Goal: Task Accomplishment & Management: Complete application form

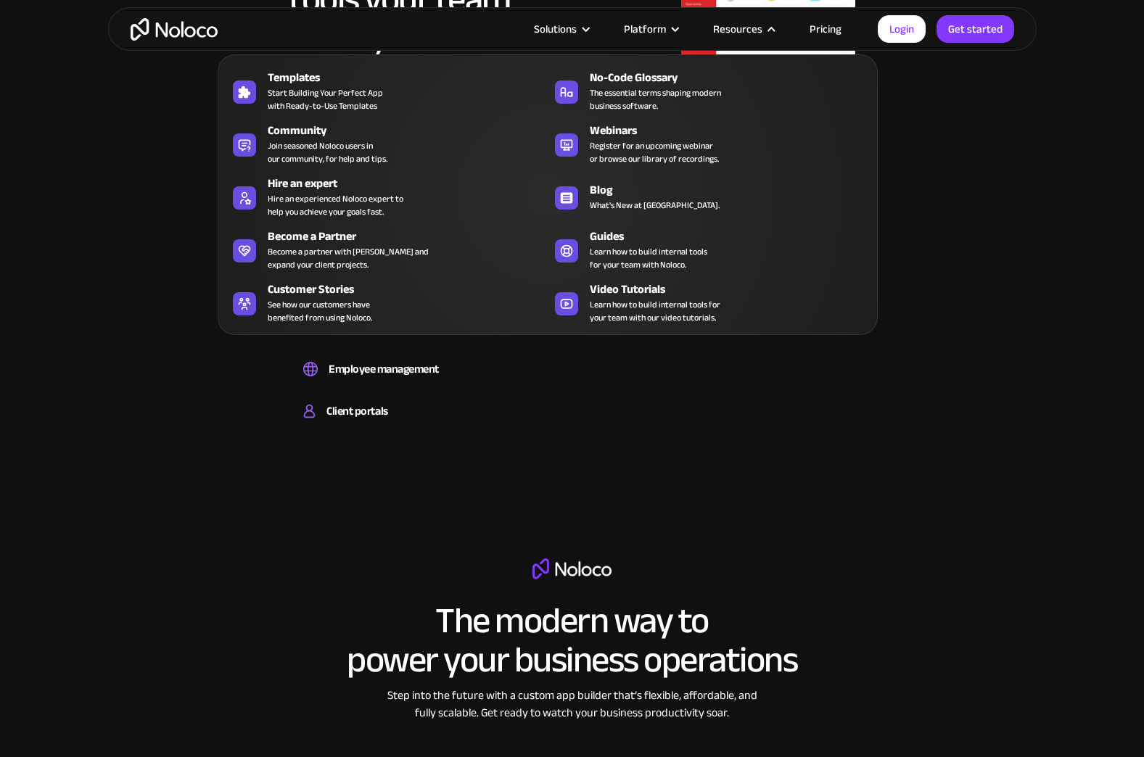
click at [777, 44] on nav "Templates Start Building Your Perfect App with Ready-to-Use Templates No-Code G…" at bounding box center [548, 184] width 660 height 301
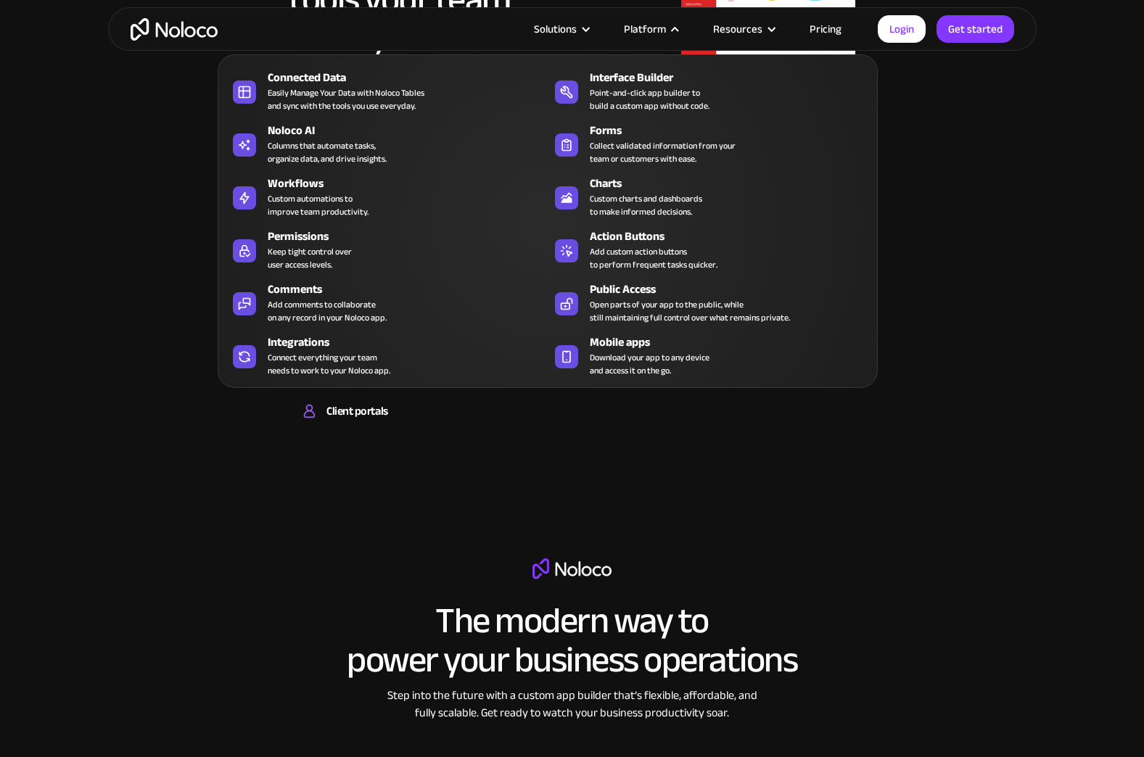
click at [655, 33] on div "Platform" at bounding box center [645, 29] width 42 height 19
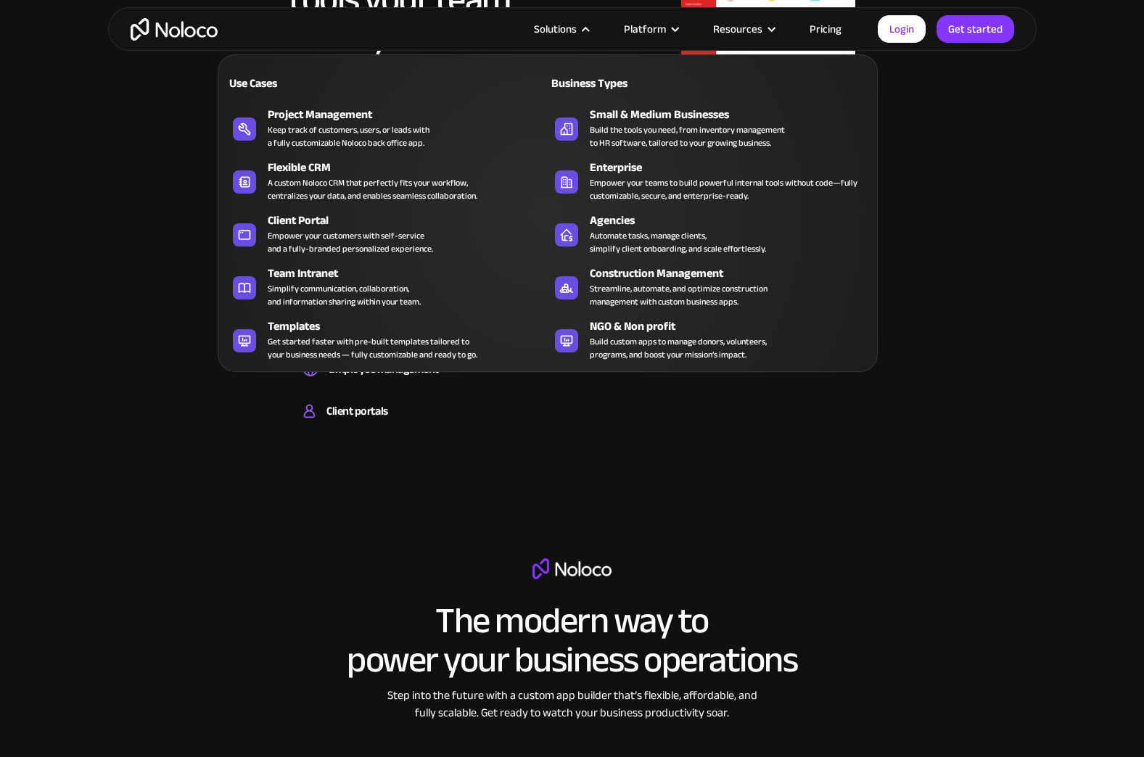
click at [595, 23] on div "Solutions" at bounding box center [561, 29] width 90 height 19
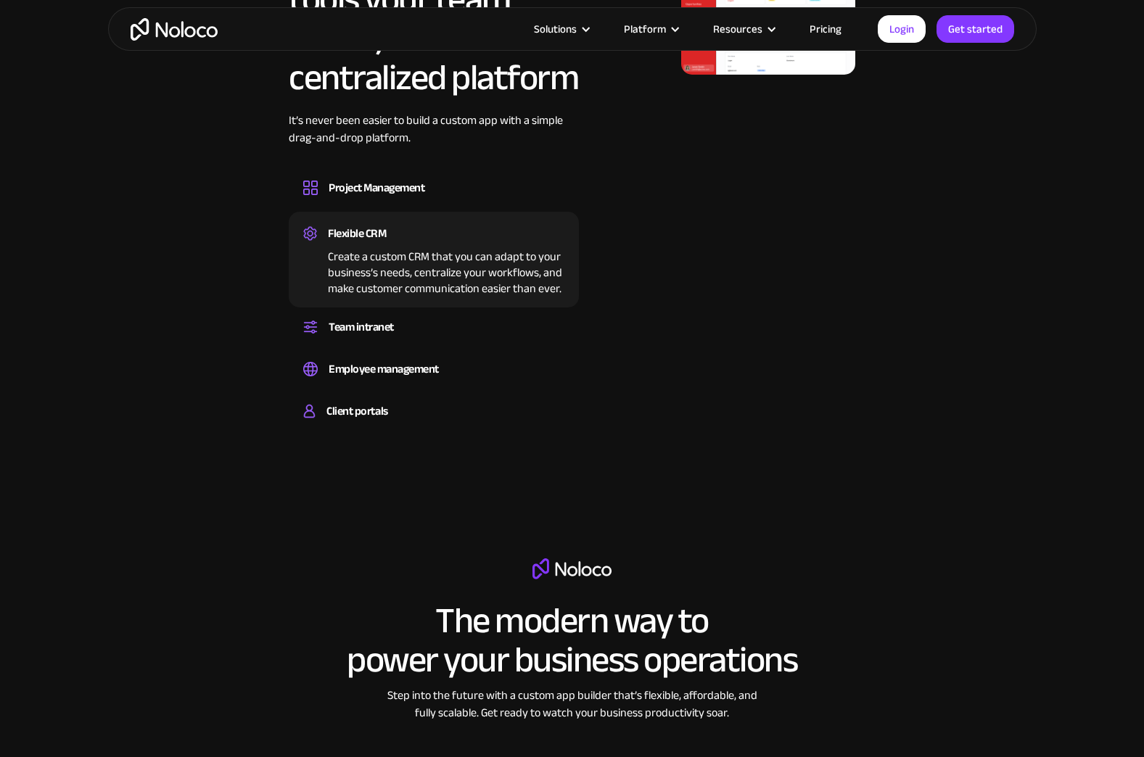
click at [591, 24] on div at bounding box center [585, 29] width 11 height 11
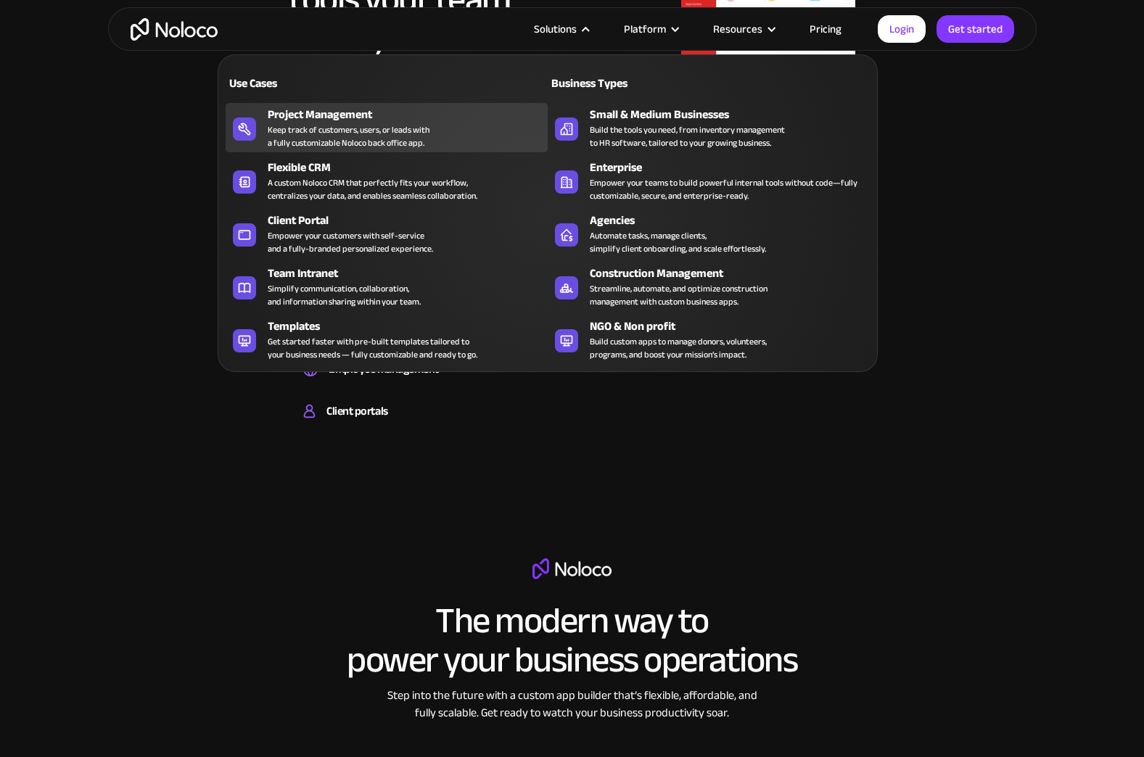
click at [366, 120] on div "Project Management" at bounding box center [411, 114] width 287 height 17
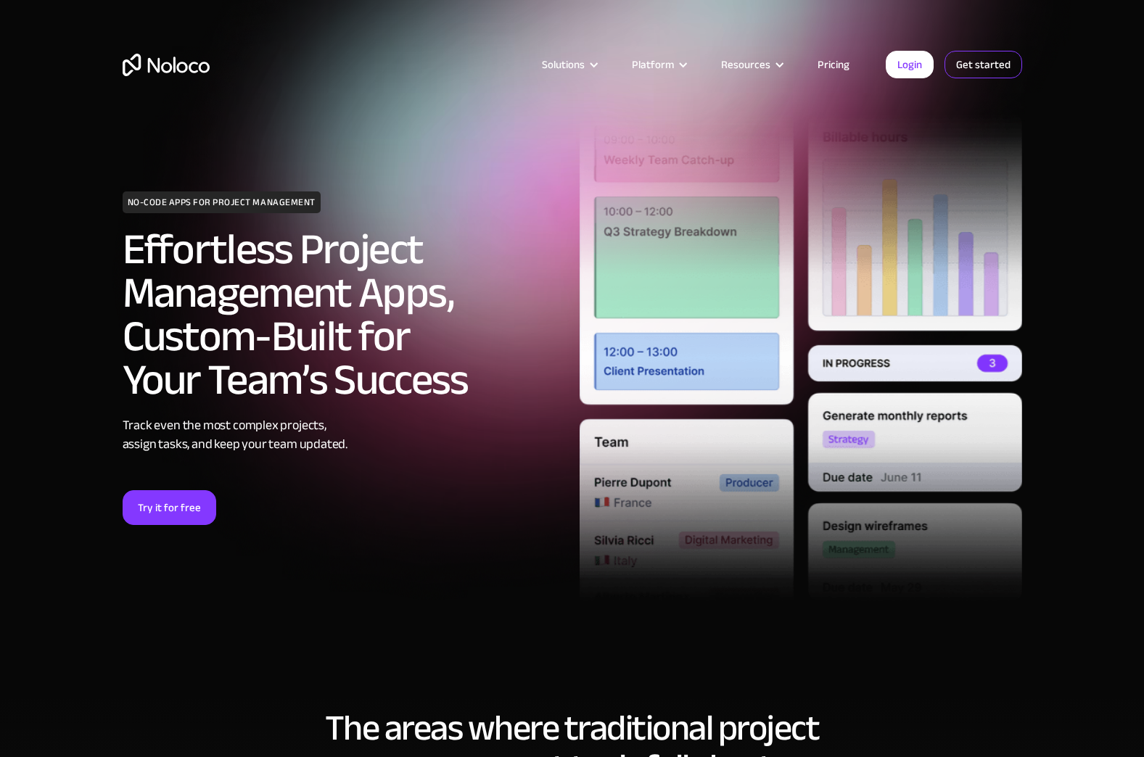
click at [0, 0] on link "Get started" at bounding box center [0, 0] width 0 height 0
click at [831, 69] on link "Pricing" at bounding box center [833, 64] width 68 height 19
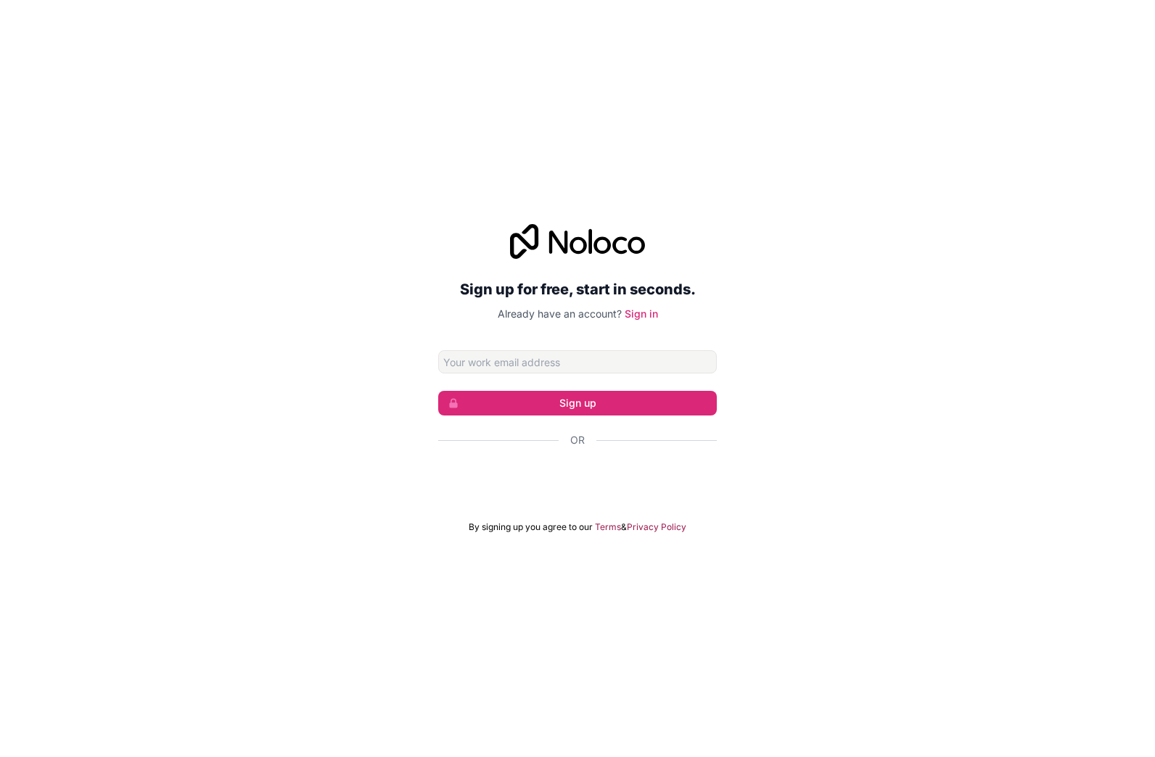
click at [370, 498] on div "Sign up for free, start in seconds. Already have an account? Sign in Sign up Or…" at bounding box center [577, 379] width 1155 height 350
click at [506, 362] on input "Email address" at bounding box center [577, 361] width 279 height 23
click at [469, 362] on input "Email address" at bounding box center [577, 361] width 279 height 23
click at [311, 431] on div "Sign up for free, start in seconds. Already have an account? Sign in Sign up Or…" at bounding box center [577, 379] width 1155 height 350
click at [551, 370] on input "Email address" at bounding box center [577, 361] width 279 height 23
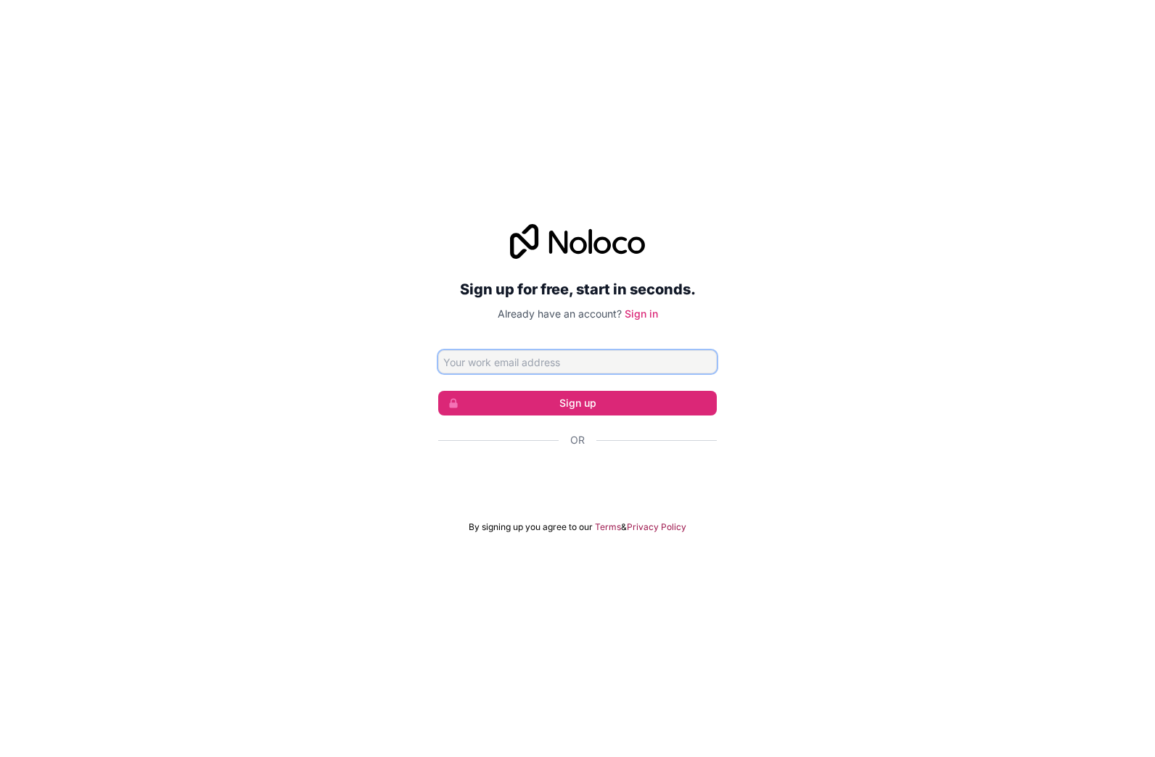
click at [465, 353] on input "Email address" at bounding box center [577, 361] width 279 height 23
click at [360, 536] on div "Sign up for free, start in seconds. Already have an account? Sign in Sign up Or…" at bounding box center [577, 379] width 1155 height 350
click at [527, 344] on div "Sign up for free, start in seconds. Already have an account? Sign in Sign up Or…" at bounding box center [577, 378] width 279 height 309
click at [564, 366] on input "Email address" at bounding box center [577, 361] width 279 height 23
type input "[EMAIL_ADDRESS][DOMAIN_NAME]"
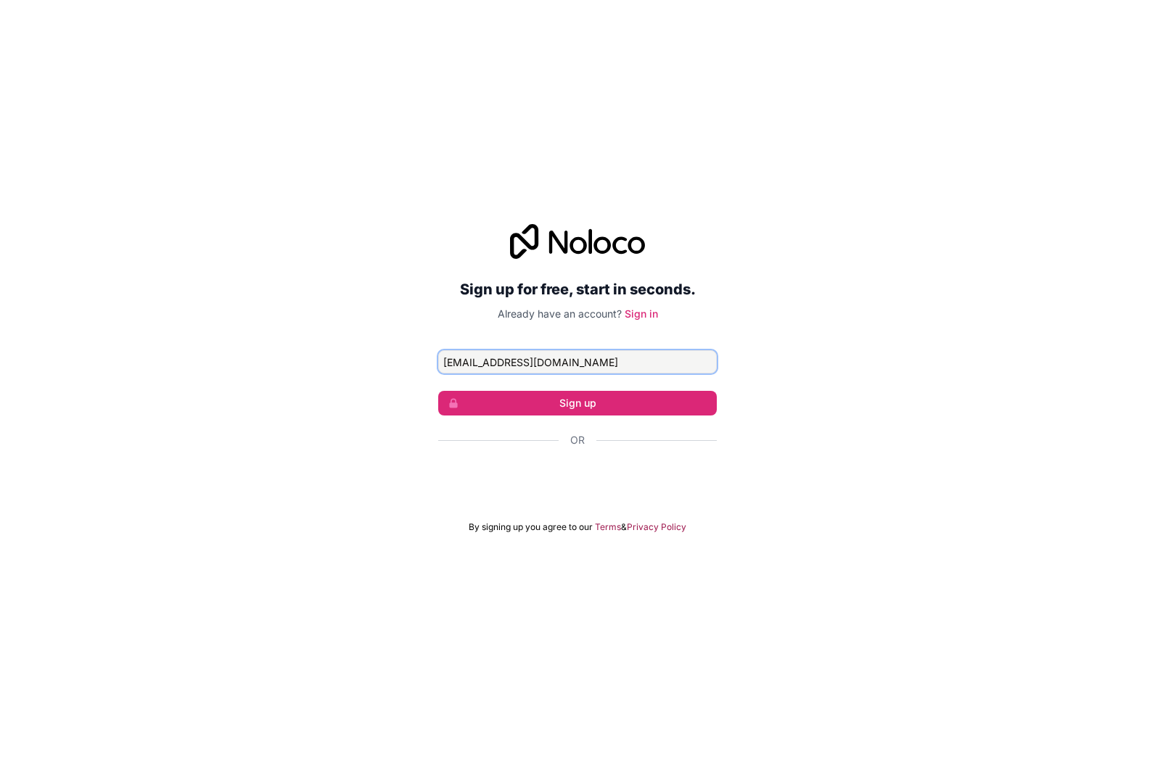
click button "Sign up" at bounding box center [577, 403] width 279 height 25
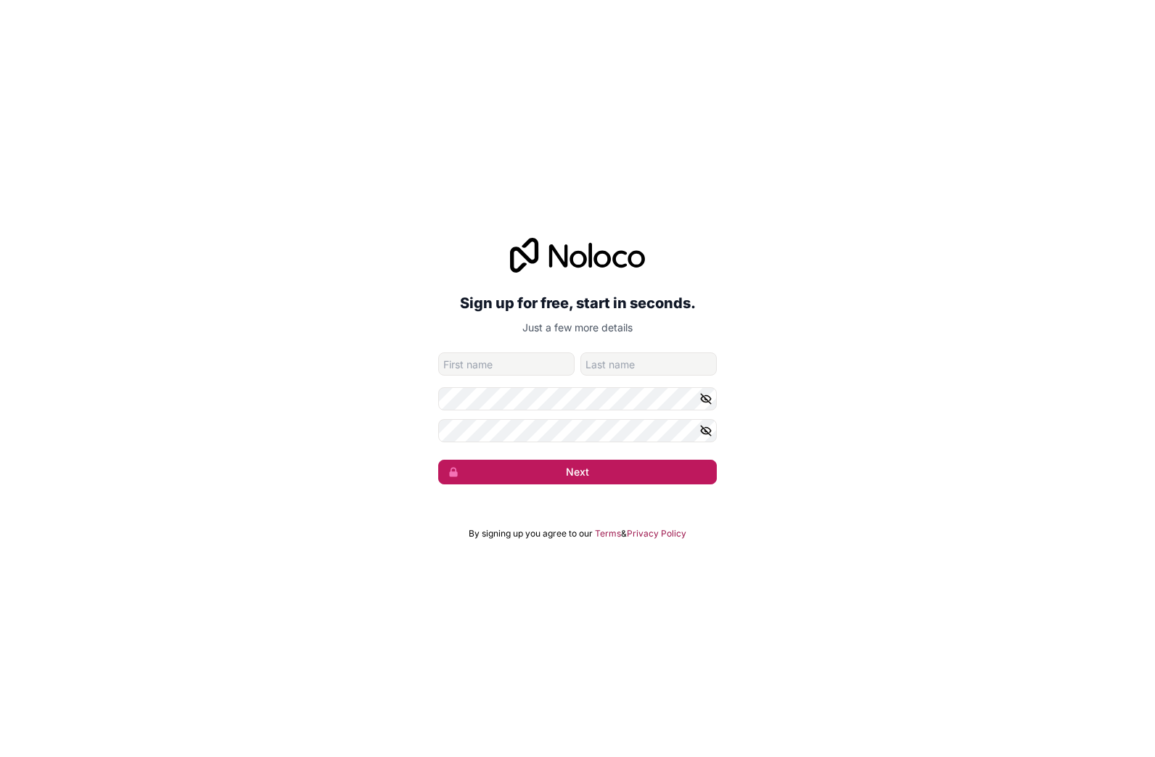
click at [586, 477] on button "Next" at bounding box center [577, 472] width 279 height 25
click at [482, 372] on input "given-name" at bounding box center [506, 364] width 136 height 23
click at [477, 368] on input "given-name" at bounding box center [506, 364] width 136 height 23
type input "C"
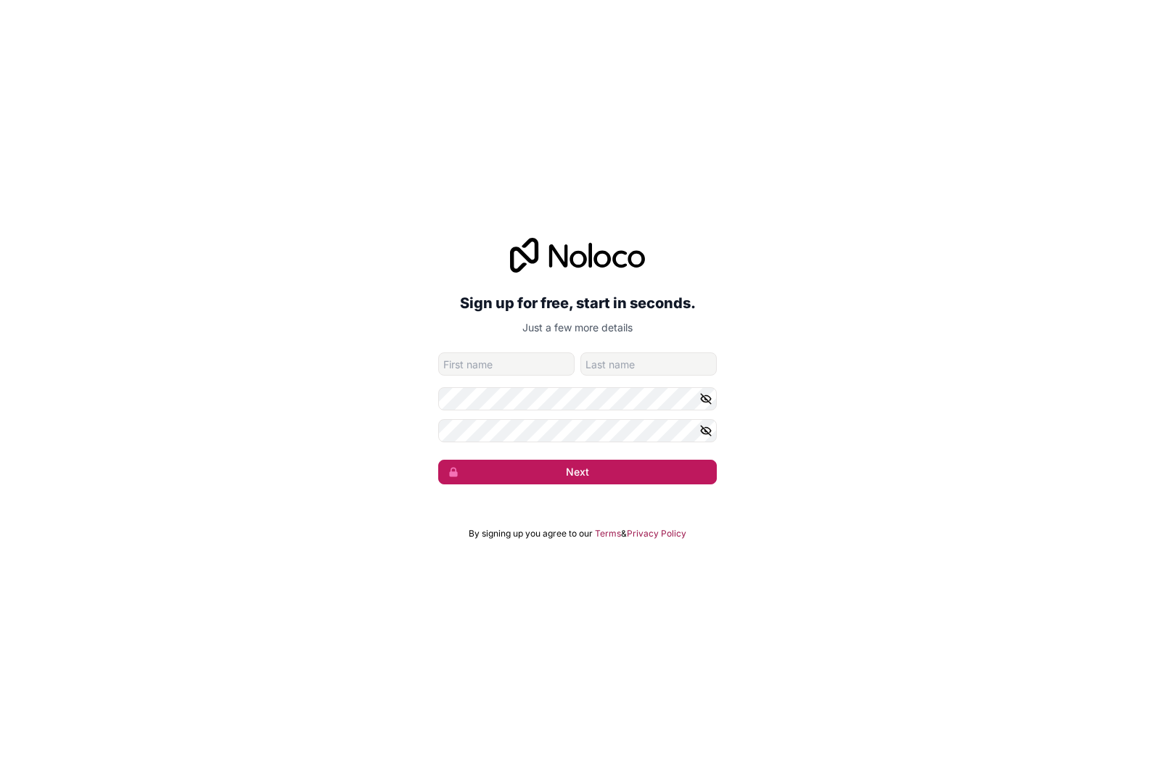
click at [561, 465] on button "Next" at bounding box center [577, 472] width 279 height 25
click at [561, 464] on button "Next" at bounding box center [577, 472] width 279 height 25
click at [521, 375] on form "csatisyspro@hotmail.com Next" at bounding box center [577, 419] width 279 height 132
drag, startPoint x: 506, startPoint y: 218, endPoint x: 243, endPoint y: 236, distance: 263.2
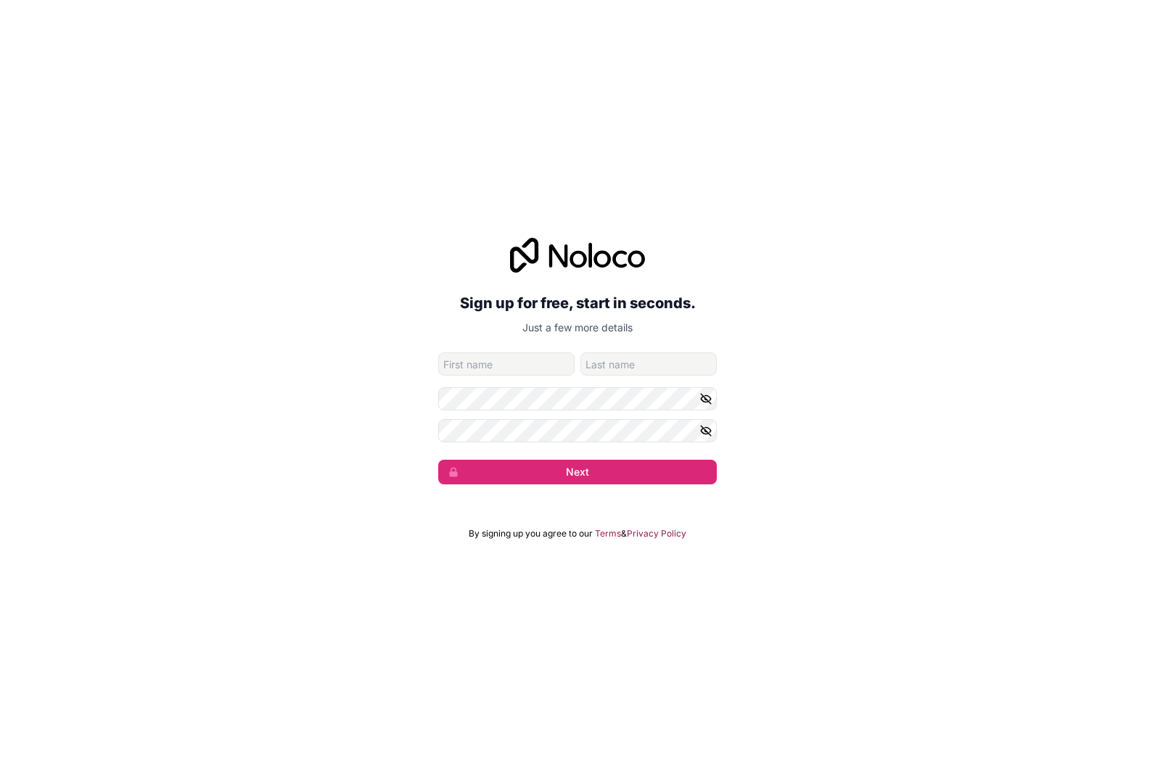
click at [240, 236] on div "Sign up for free, start in seconds. Just a few more details csatisyspro@hotmail…" at bounding box center [577, 361] width 1155 height 287
click at [584, 334] on p "Just a few more details" at bounding box center [577, 328] width 279 height 15
drag, startPoint x: 565, startPoint y: 315, endPoint x: 556, endPoint y: 281, distance: 35.4
click at [560, 308] on h2 "Sign up for free, start in seconds." at bounding box center [577, 303] width 279 height 26
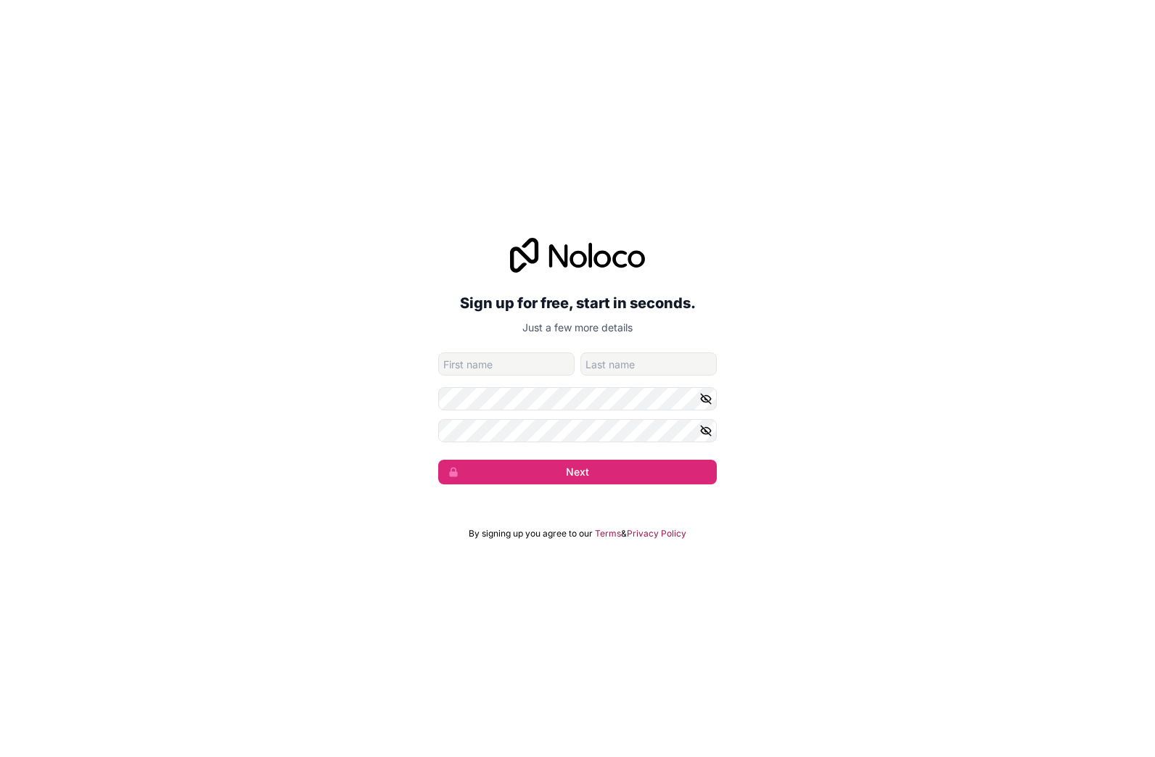
drag, startPoint x: 570, startPoint y: 254, endPoint x: 577, endPoint y: 247, distance: 9.8
click at [572, 254] on icon at bounding box center [577, 255] width 135 height 35
click at [577, 247] on icon at bounding box center [577, 255] width 135 height 35
drag, startPoint x: 577, startPoint y: 247, endPoint x: 551, endPoint y: 246, distance: 25.4
click at [569, 247] on icon at bounding box center [577, 255] width 135 height 35
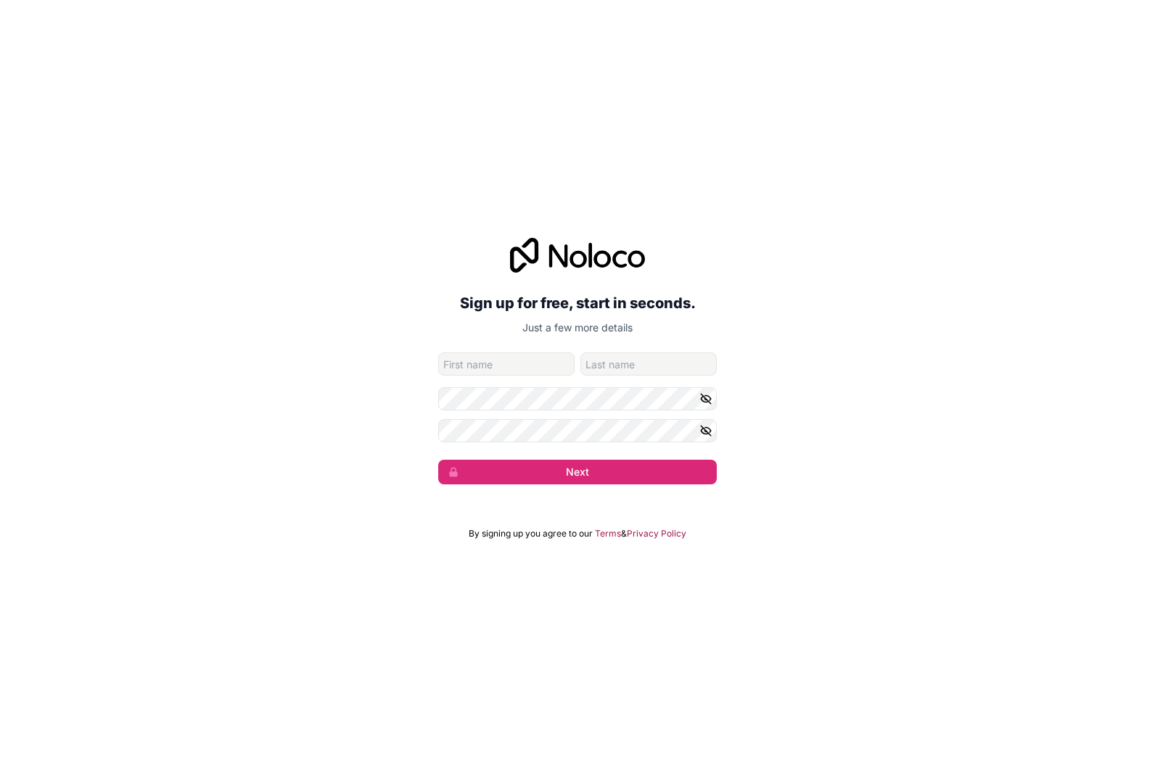
click at [551, 246] on icon at bounding box center [558, 255] width 19 height 23
drag, startPoint x: 675, startPoint y: 366, endPoint x: -3, endPoint y: 139, distance: 714.3
click at [0, 139] on html "Sign up for free, start in seconds. Just a few more details csatisyspro@hotmail…" at bounding box center [577, 378] width 1155 height 757
click at [926, 643] on div "Sign up for free, start in seconds. Just a few more details csatisyspro@hotmail…" at bounding box center [577, 378] width 1155 height 757
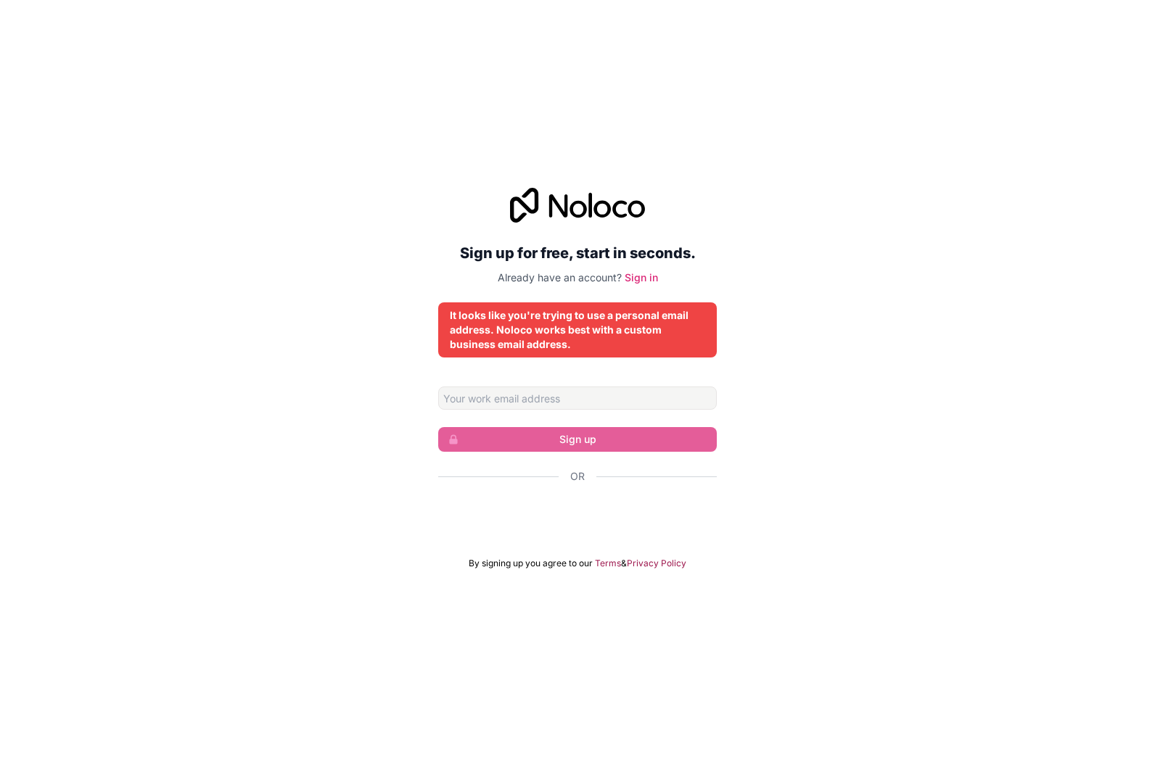
click at [446, 467] on form "Sign up Or By signing up you agree to our Terms & Privacy Policy" at bounding box center [577, 478] width 279 height 183
click at [505, 398] on input "Email address" at bounding box center [577, 398] width 279 height 23
drag, startPoint x: 649, startPoint y: 395, endPoint x: 150, endPoint y: 398, distance: 499.1
click at [150, 398] on div "Sign up for free, start in seconds. Already have an account? Sign in It looks l…" at bounding box center [577, 379] width 1155 height 422
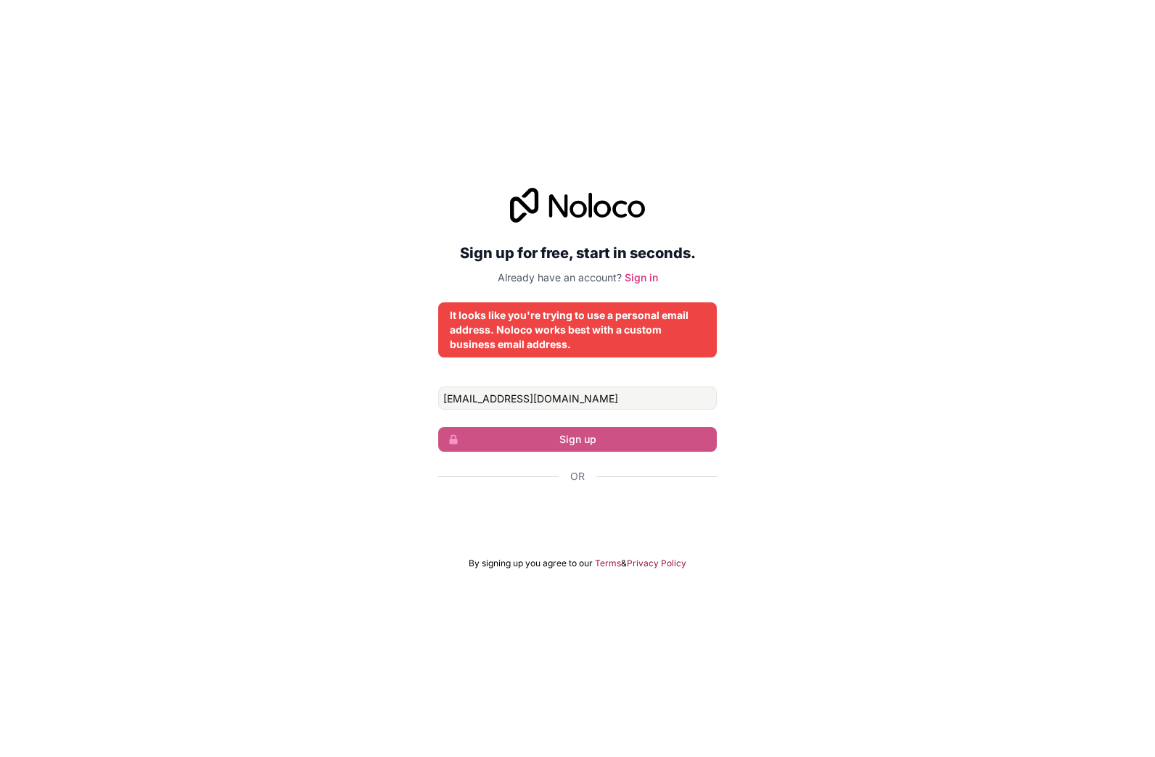
click at [568, 448] on form "[EMAIL_ADDRESS][DOMAIN_NAME] Sign up Or By signing up you agree to our Terms & …" at bounding box center [577, 478] width 279 height 183
drag, startPoint x: 585, startPoint y: 404, endPoint x: 252, endPoint y: 330, distance: 341.1
click at [274, 332] on div "Sign up for free, start in seconds. Already have an account? Sign in It looks l…" at bounding box center [577, 379] width 1155 height 422
click at [252, 330] on div "Sign up for free, start in seconds. Already have an account? Sign in It looks l…" at bounding box center [577, 379] width 1155 height 422
click at [603, 397] on input "[EMAIL_ADDRESS][DOMAIN_NAME]" at bounding box center [577, 398] width 279 height 23
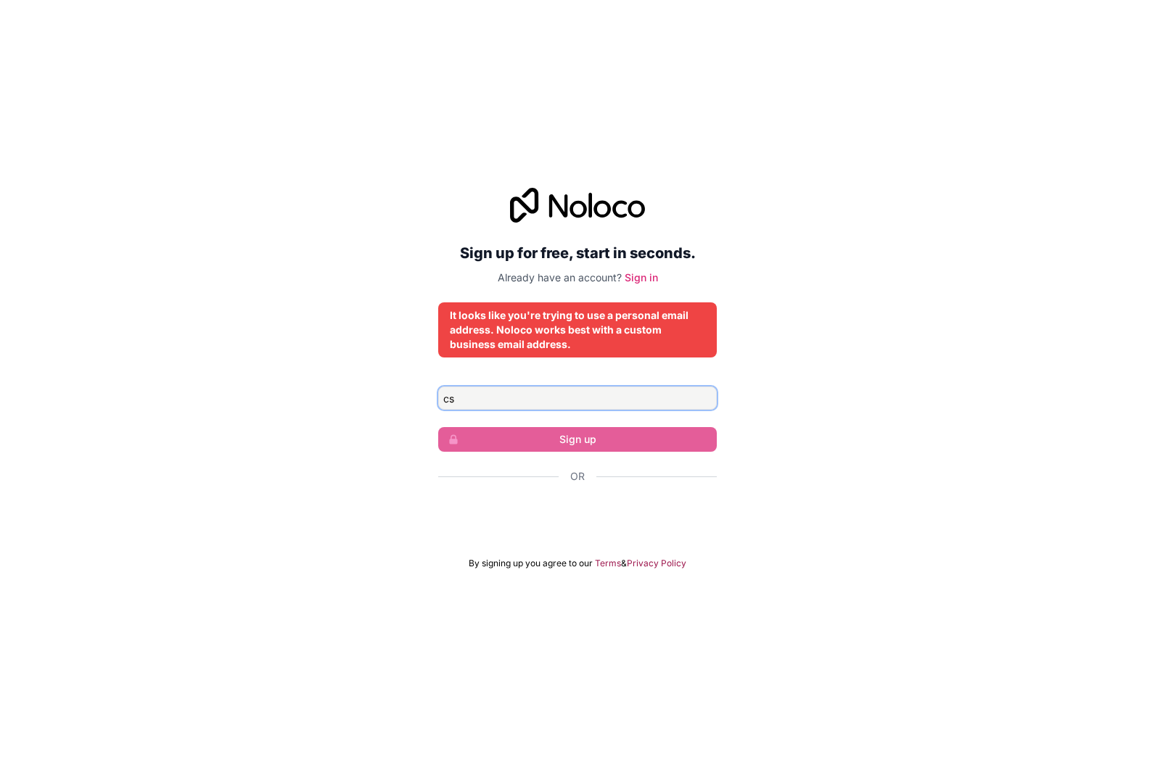
type input "c"
click at [641, 275] on link "Sign in" at bounding box center [641, 277] width 33 height 12
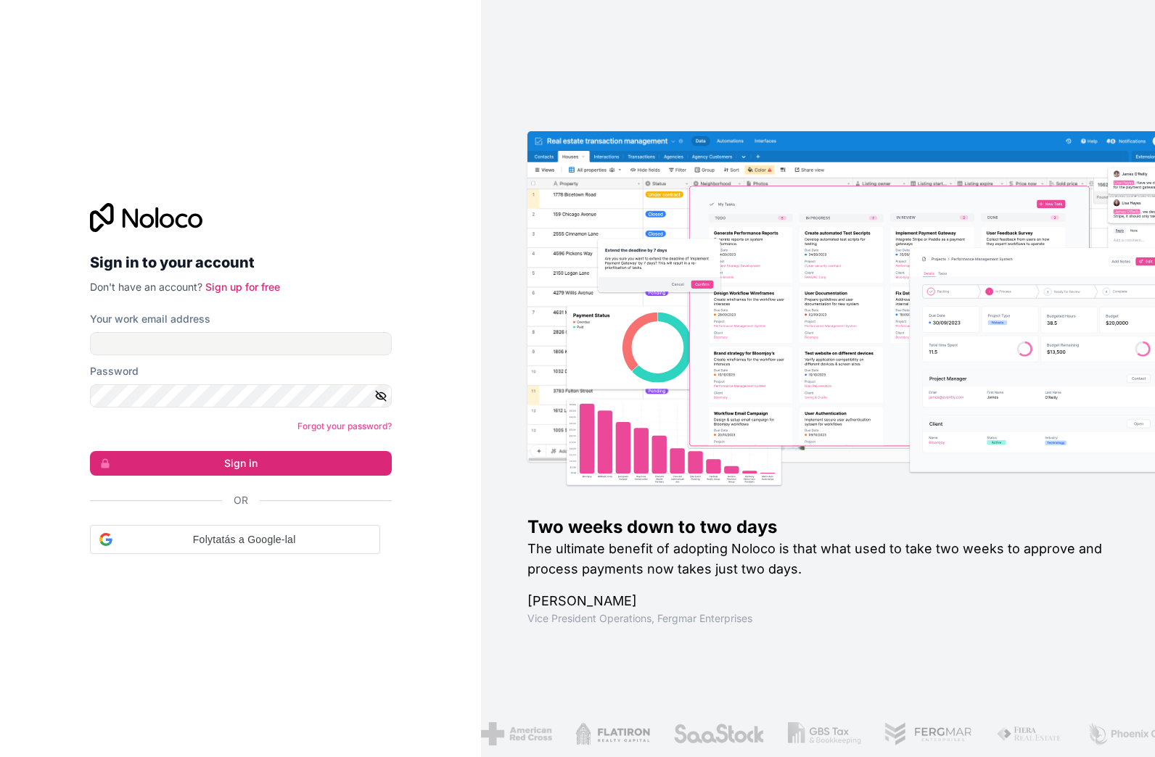
click at [205, 331] on div "Your work email address" at bounding box center [241, 334] width 302 height 44
click at [230, 340] on input "Your work email address" at bounding box center [241, 343] width 302 height 23
click at [287, 538] on span "Folytatás a Google-lal" at bounding box center [244, 539] width 252 height 15
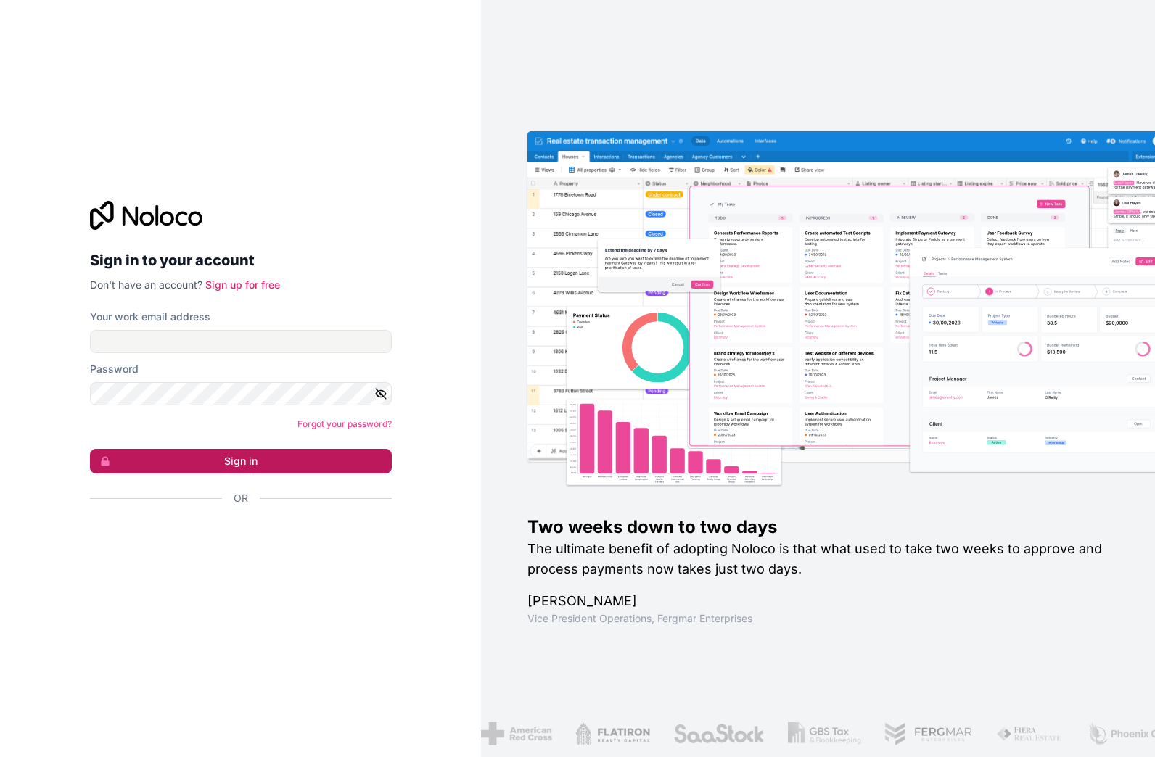
click at [266, 461] on button "Sign in" at bounding box center [241, 461] width 302 height 25
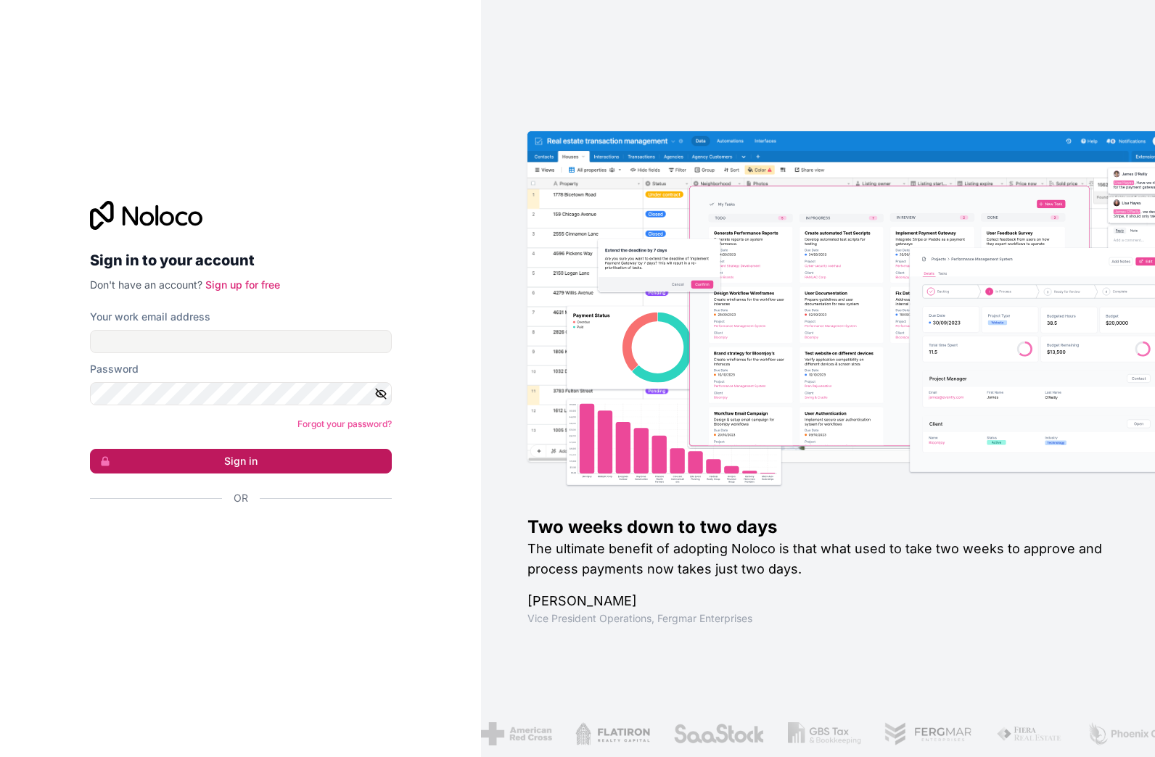
click at [266, 461] on button "Sign in" at bounding box center [241, 461] width 302 height 25
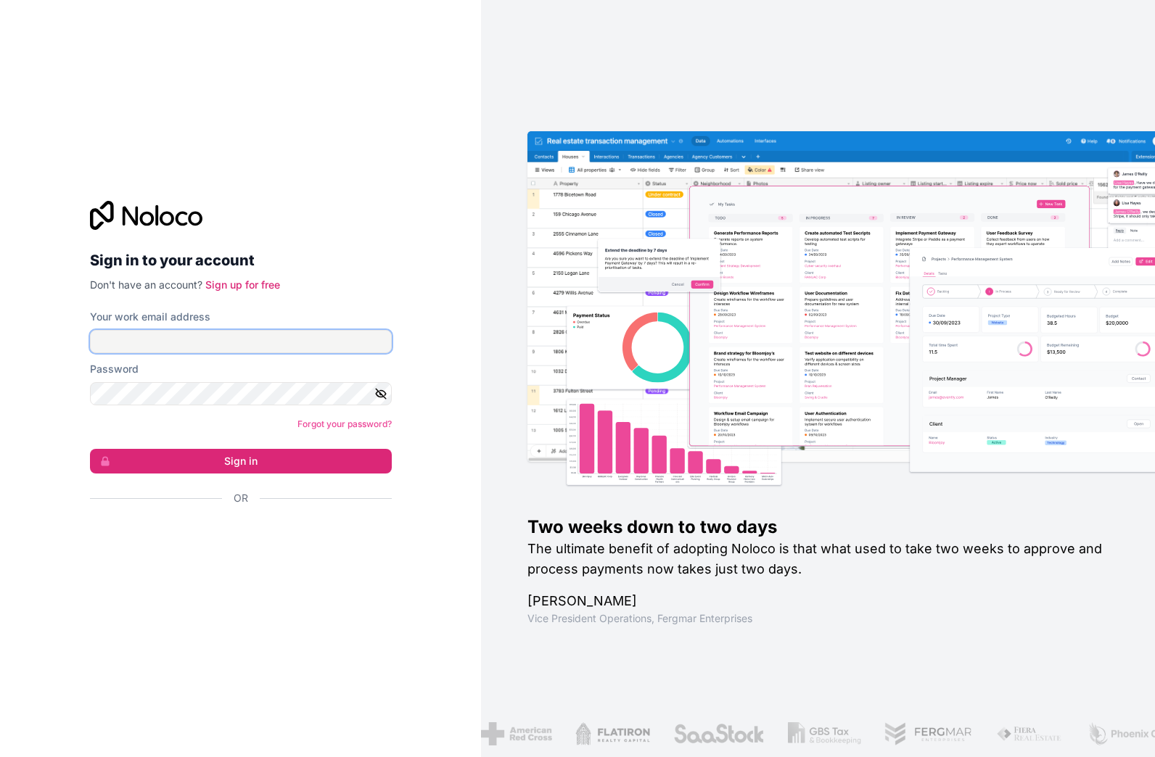
click at [255, 339] on input "Your work email address" at bounding box center [241, 341] width 302 height 23
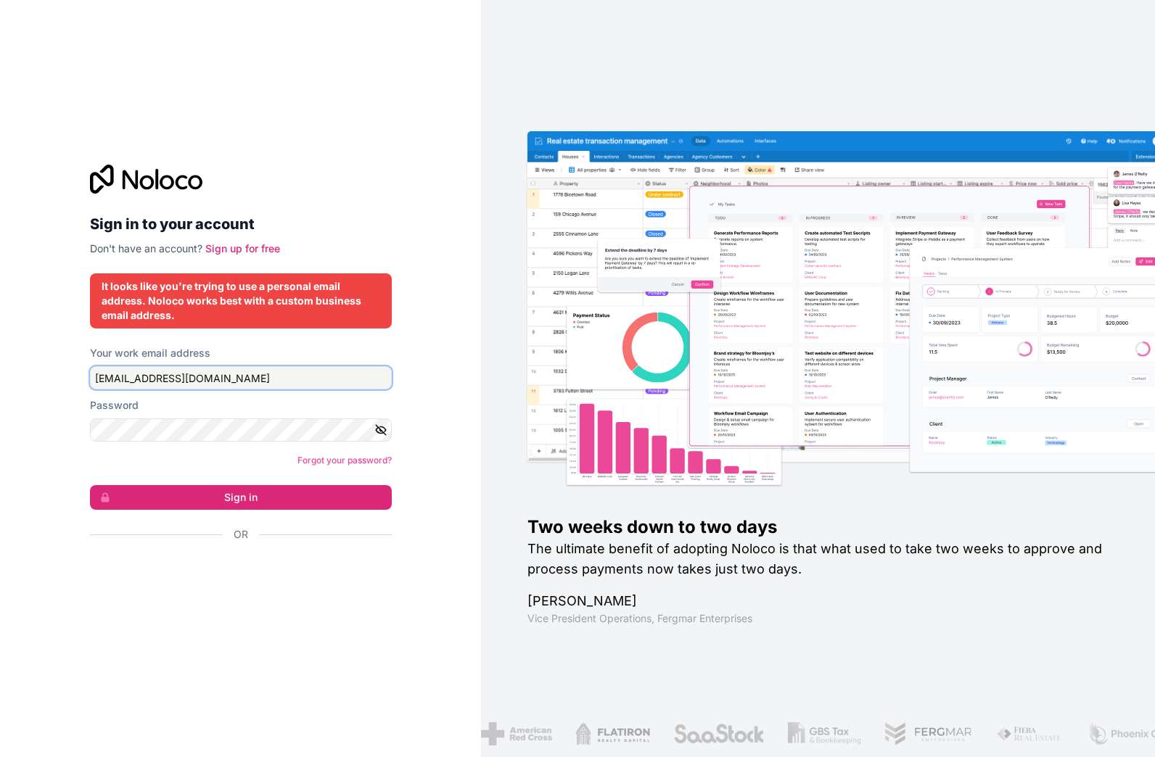
type input "[EMAIL_ADDRESS][DOMAIN_NAME]"
click at [90, 485] on button "Sign in" at bounding box center [241, 497] width 302 height 25
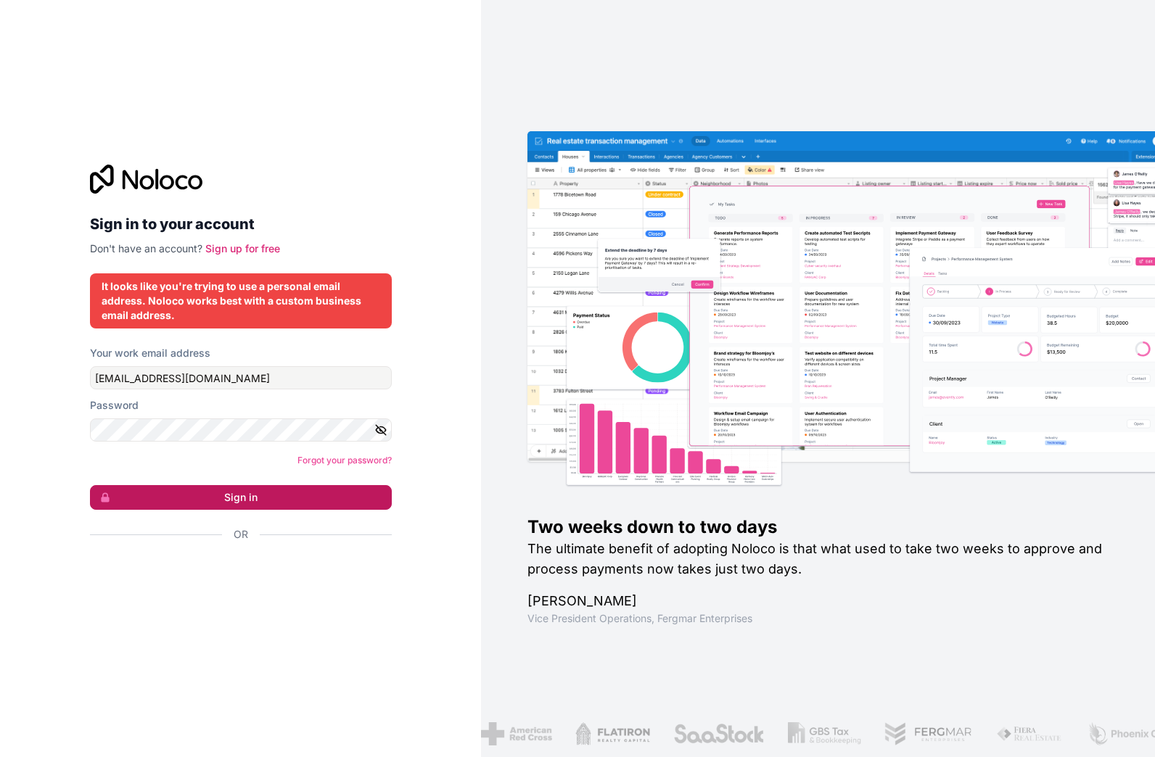
click at [315, 500] on button "Sign in" at bounding box center [241, 497] width 302 height 25
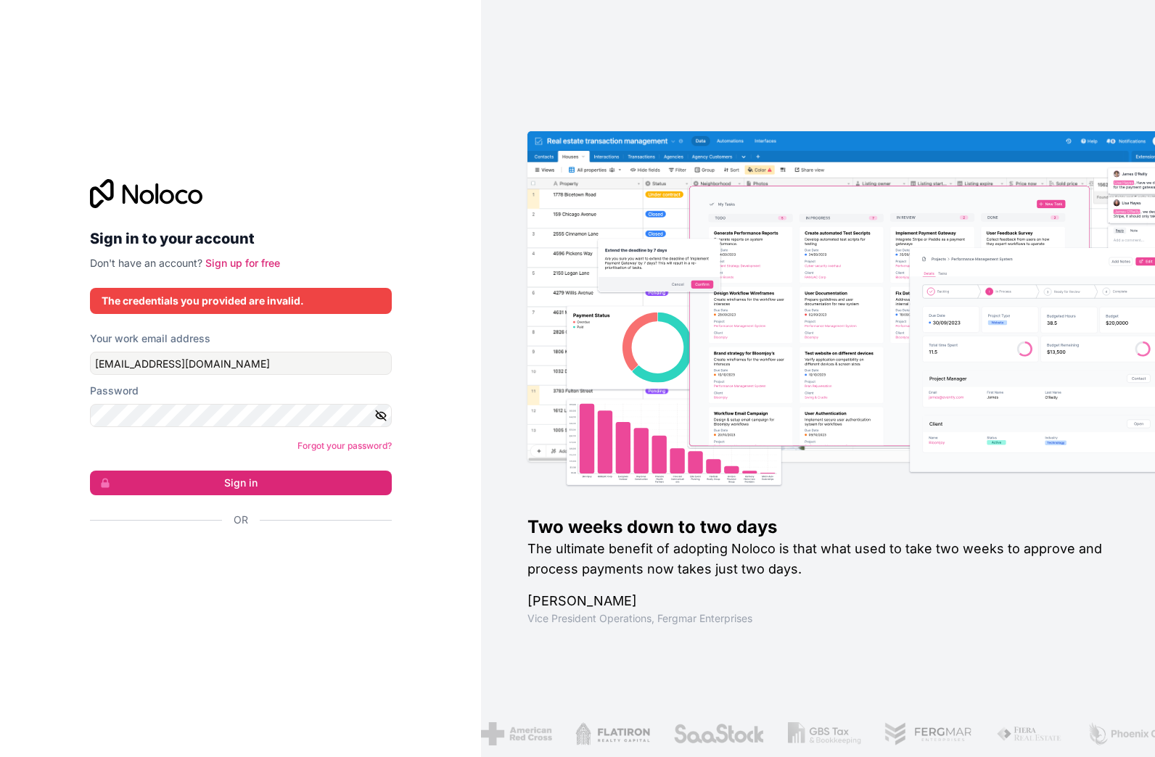
click at [234, 254] on div "Sign in to your account Don't have an account? Sign up for free" at bounding box center [241, 224] width 302 height 91
click at [251, 260] on link "Sign up for free" at bounding box center [242, 263] width 75 height 12
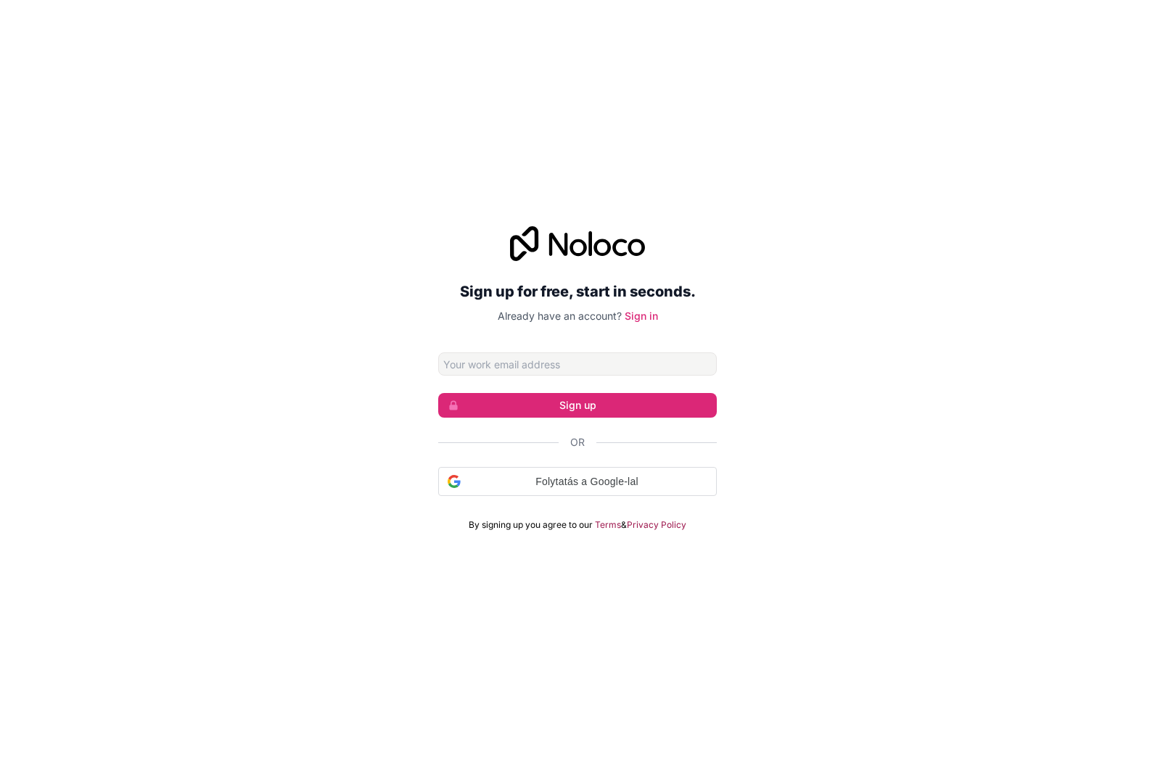
click at [261, 266] on div "Sign up for free, start in seconds. Already have an account? Sign in Sign up Or…" at bounding box center [577, 378] width 1155 height 345
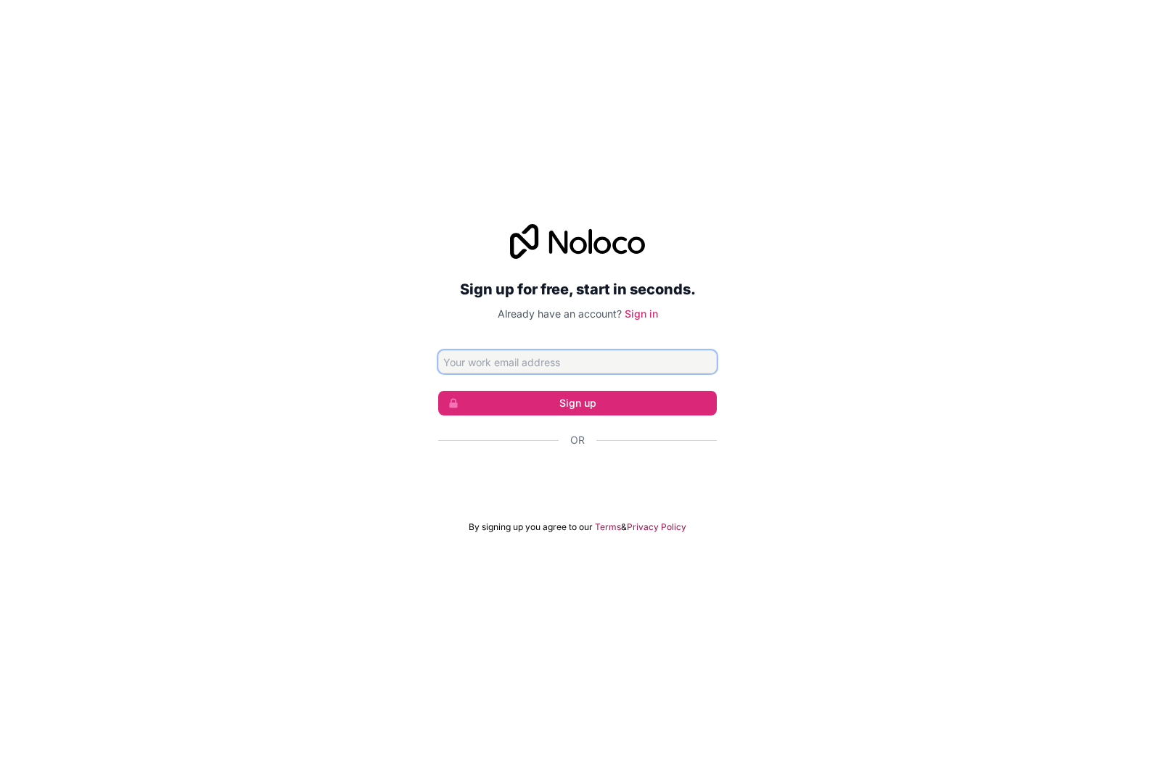
click at [524, 366] on input "Email address" at bounding box center [577, 361] width 279 height 23
type input "[EMAIL_ADDRESS][DOMAIN_NAME]"
click button "Sign up" at bounding box center [577, 403] width 279 height 25
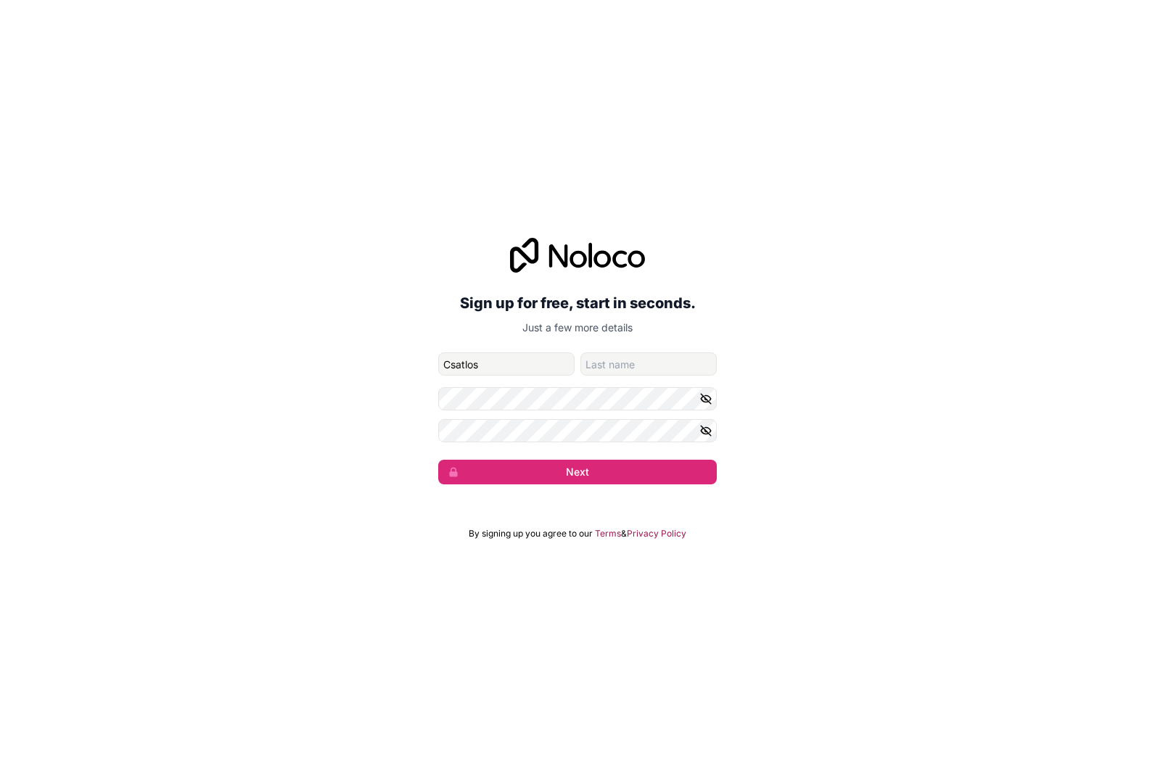
type input "Csatlos"
type input "[PERSON_NAME]"
click at [361, 400] on div "Sign up for free, start in seconds. Just a few more details [EMAIL_ADDRESS][DOM…" at bounding box center [577, 361] width 1155 height 287
click at [598, 476] on button "Next" at bounding box center [577, 472] width 279 height 25
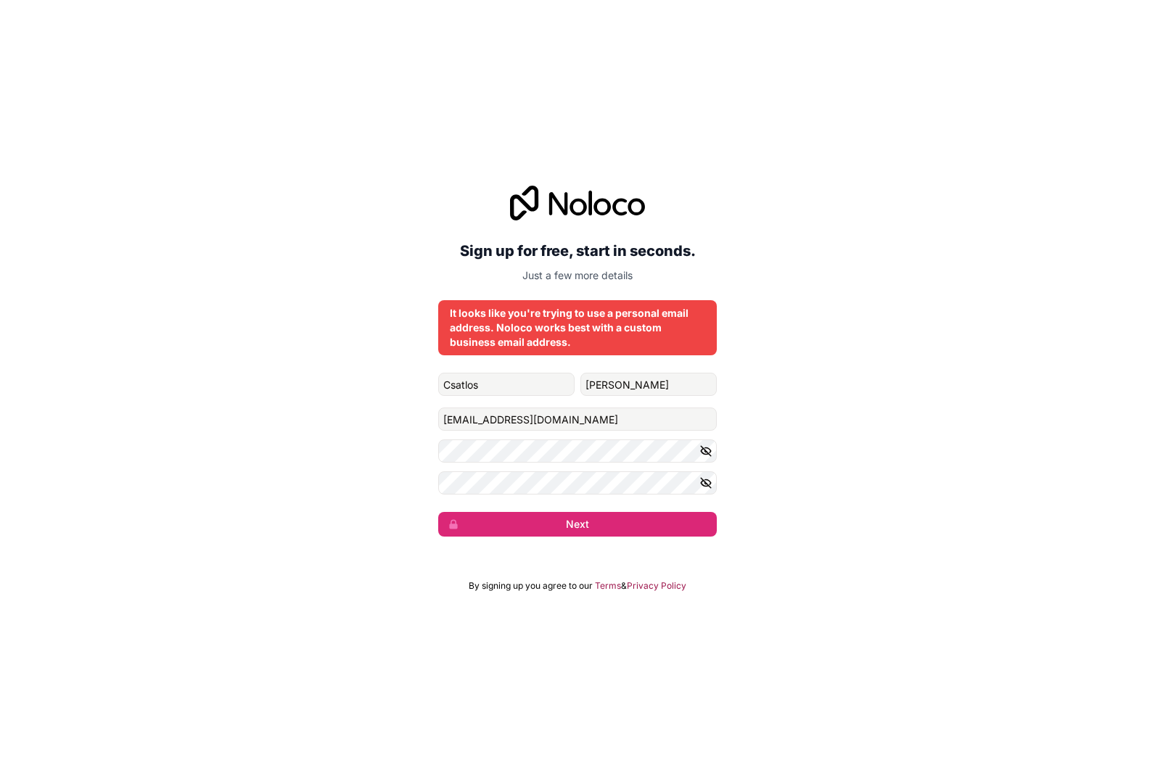
click at [703, 484] on icon "button" at bounding box center [705, 483] width 13 height 13
click at [701, 448] on icon "button" at bounding box center [705, 451] width 13 height 13
click at [566, 528] on button "Next" at bounding box center [577, 524] width 279 height 25
click at [603, 524] on button "Next" at bounding box center [577, 524] width 279 height 25
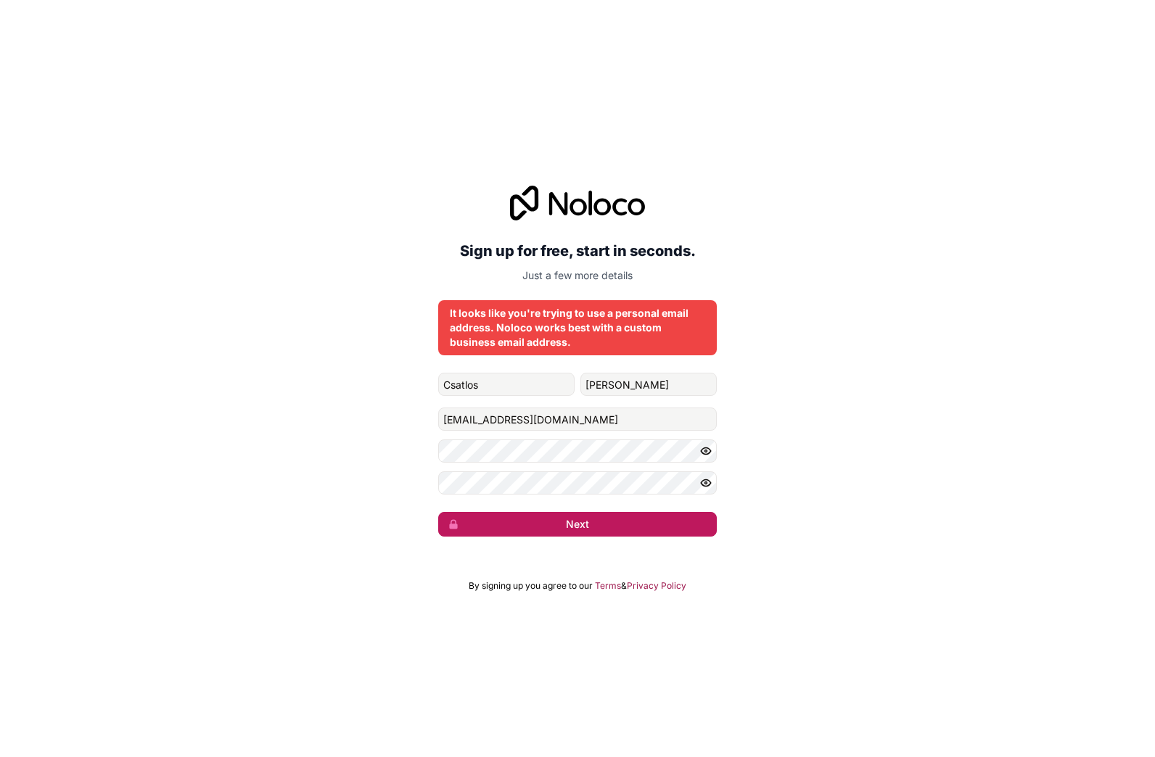
click at [594, 529] on button "Next" at bounding box center [577, 524] width 279 height 25
click at [580, 316] on div "It looks like you're trying to use a personal email address. Noloco works best …" at bounding box center [577, 328] width 255 height 44
drag, startPoint x: 564, startPoint y: 235, endPoint x: 548, endPoint y: 157, distance: 79.8
click at [560, 231] on div "Sign up for free, start in seconds. Just a few more details" at bounding box center [577, 234] width 279 height 97
click at [548, 157] on div "Sign up for free, start in seconds. Just a few more details It looks like you'r…" at bounding box center [577, 378] width 1155 height 757
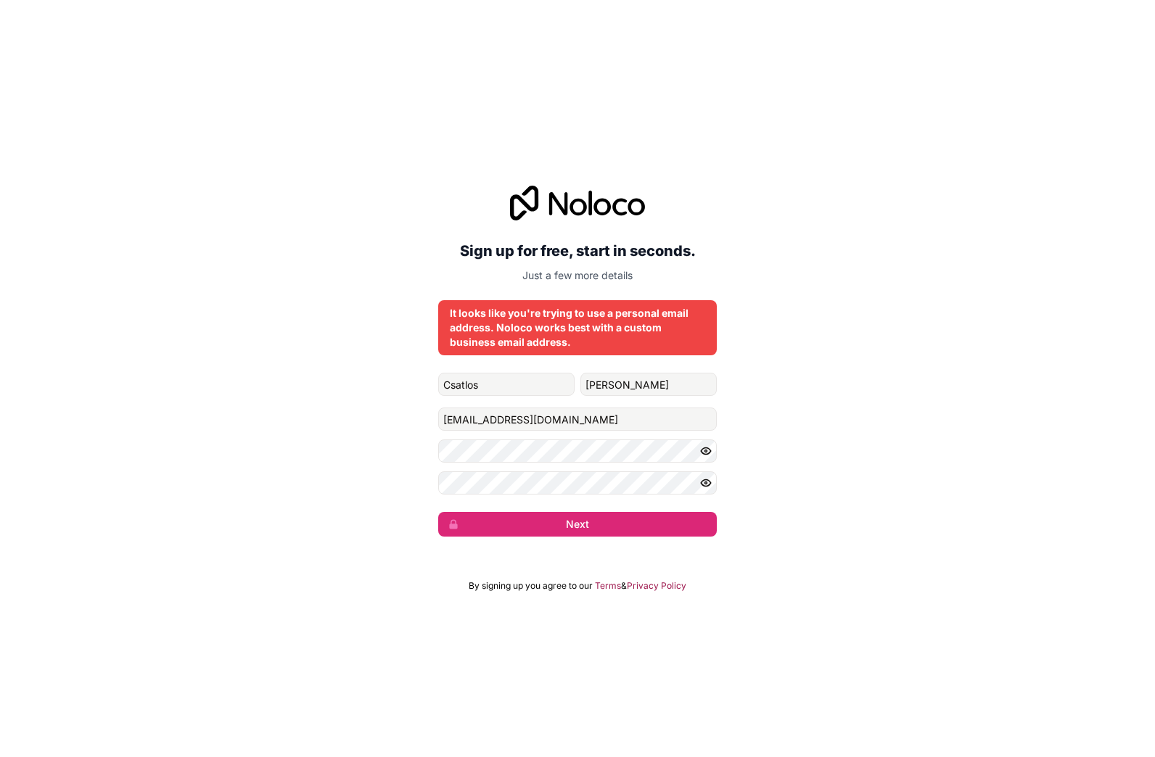
click at [588, 209] on icon at bounding box center [577, 203] width 135 height 35
click at [593, 213] on icon at bounding box center [577, 203] width 135 height 35
click at [529, 226] on div "Sign up for free, start in seconds. Just a few more details" at bounding box center [577, 234] width 279 height 97
click at [590, 273] on div "Sign up for free, start in seconds. Just a few more details" at bounding box center [577, 234] width 279 height 97
drag, startPoint x: 604, startPoint y: 280, endPoint x: 580, endPoint y: 289, distance: 25.1
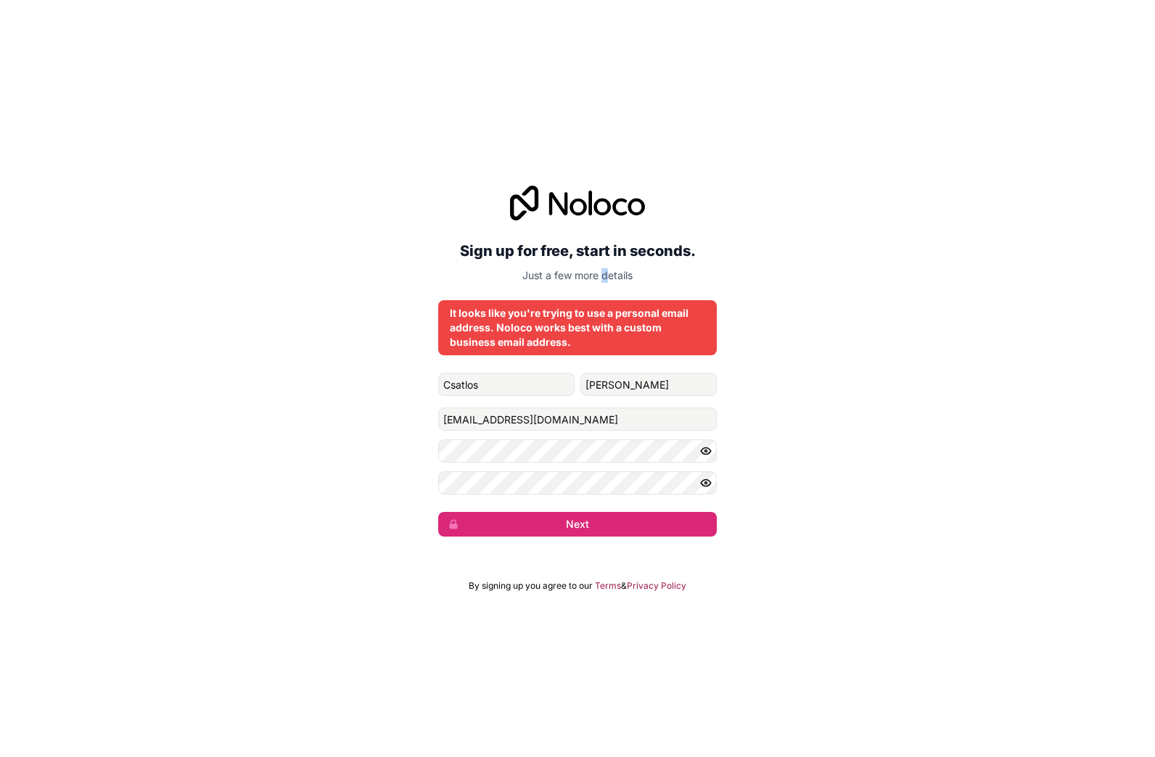
click at [595, 287] on div "Sign up for free, start in seconds. Just a few more details It looks like you'r…" at bounding box center [577, 361] width 279 height 351
click at [524, 335] on div "It looks like you're trying to use a personal email address. Noloco works best …" at bounding box center [577, 328] width 255 height 44
drag, startPoint x: 546, startPoint y: 342, endPoint x: 455, endPoint y: 564, distance: 240.1
click at [455, 564] on div "Sign up for free, start in seconds. Just a few more details It looks like you'r…" at bounding box center [577, 378] width 1155 height 757
drag, startPoint x: 546, startPoint y: 371, endPoint x: 553, endPoint y: 469, distance: 98.2
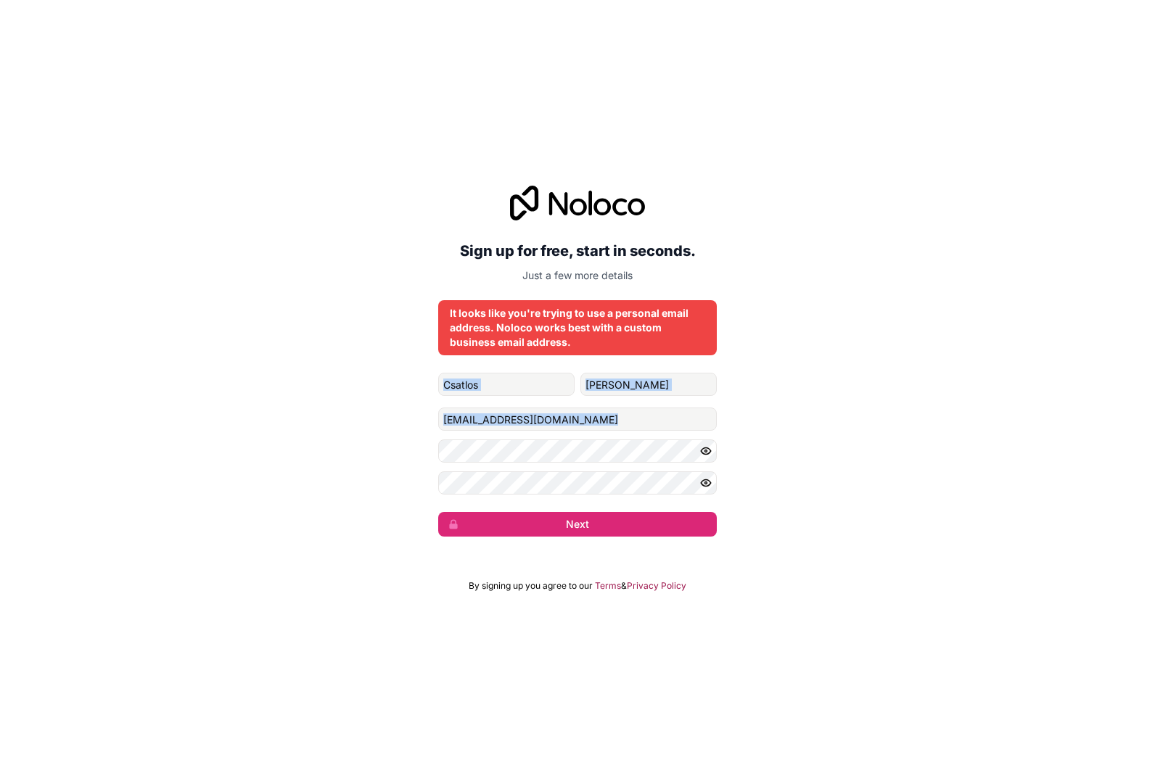
click at [553, 469] on div "Sign up for free, start in seconds. Just a few more details It looks like you'r…" at bounding box center [577, 361] width 279 height 351
click at [564, 524] on button "Next" at bounding box center [577, 524] width 279 height 25
click at [564, 524] on button "submit" at bounding box center [577, 524] width 279 height 25
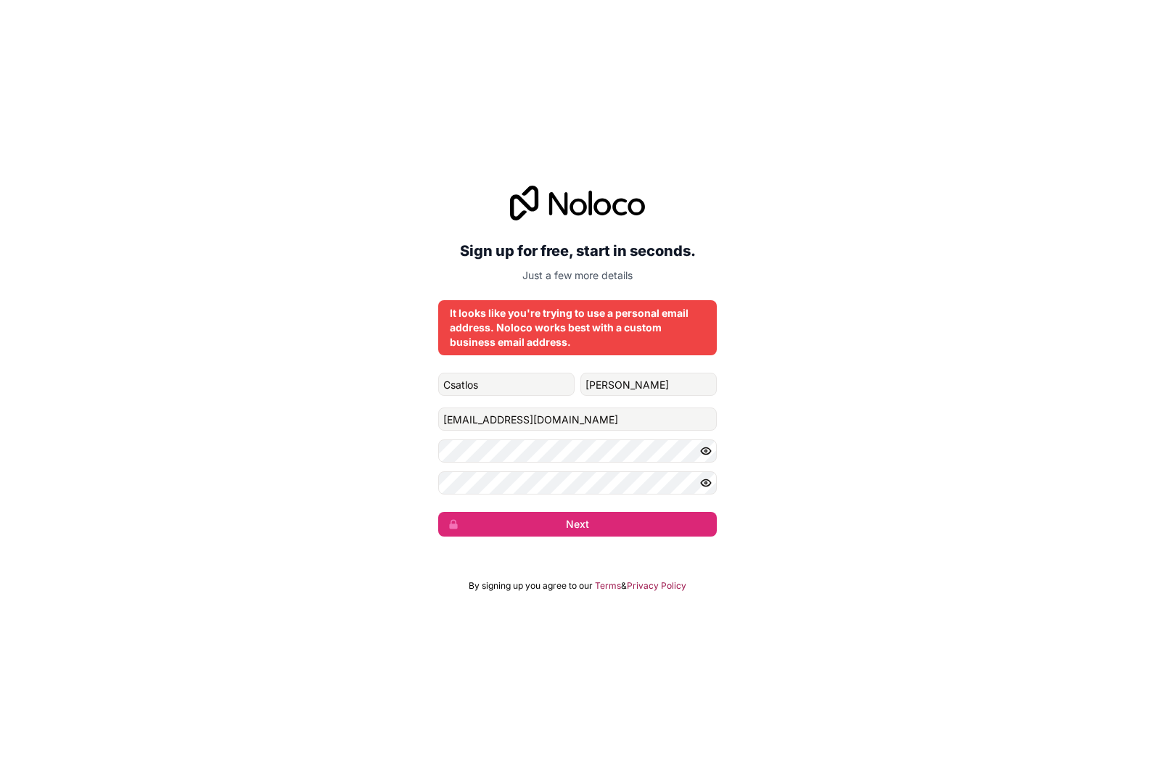
click at [585, 213] on icon at bounding box center [577, 207] width 17 height 17
click at [579, 247] on div "Sign up for free, start in seconds. Just a few more details" at bounding box center [577, 234] width 279 height 97
click at [566, 267] on div "Sign up for free, start in seconds. Just a few more details" at bounding box center [577, 234] width 279 height 97
click at [535, 289] on div "Sign up for free, start in seconds. Just a few more details It looks like you'r…" at bounding box center [577, 361] width 279 height 351
